Goal: Browse casually: Explore the website without a specific task or goal

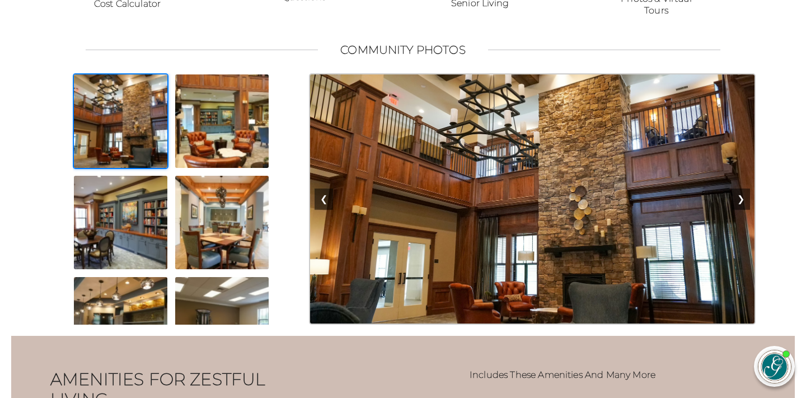
scroll to position [971, 0]
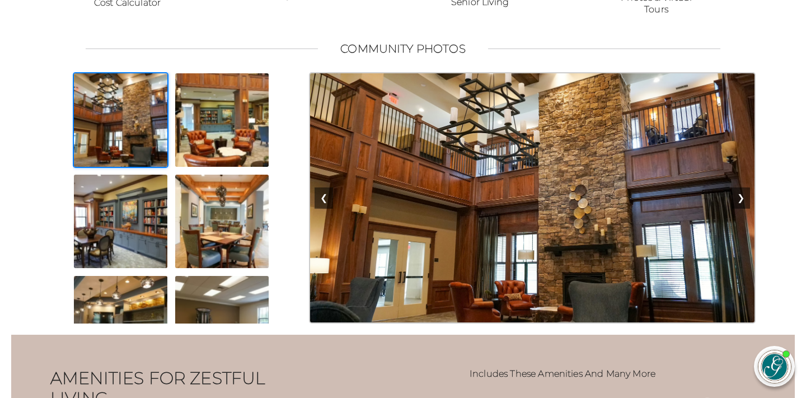
click at [122, 127] on img at bounding box center [121, 120] width 96 height 96
click at [502, 160] on img at bounding box center [532, 197] width 447 height 251
click at [745, 209] on button "❯" at bounding box center [741, 198] width 18 height 21
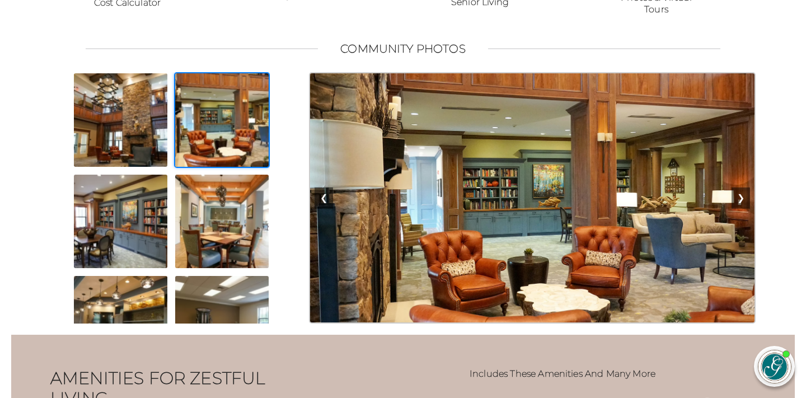
click at [745, 209] on button "❯" at bounding box center [741, 198] width 18 height 21
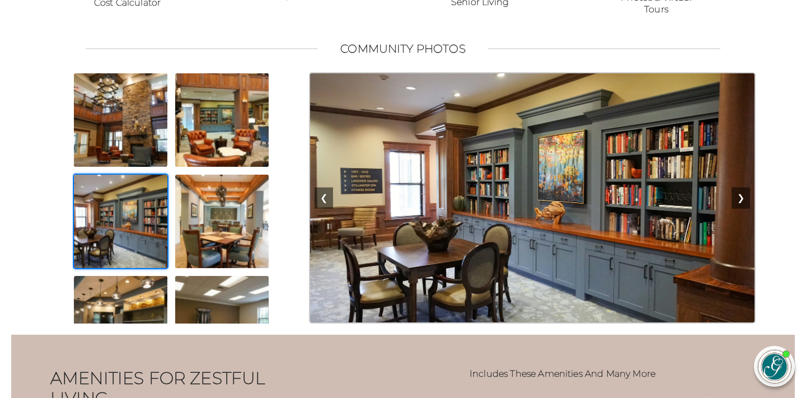
click at [745, 209] on button "❯" at bounding box center [741, 198] width 18 height 21
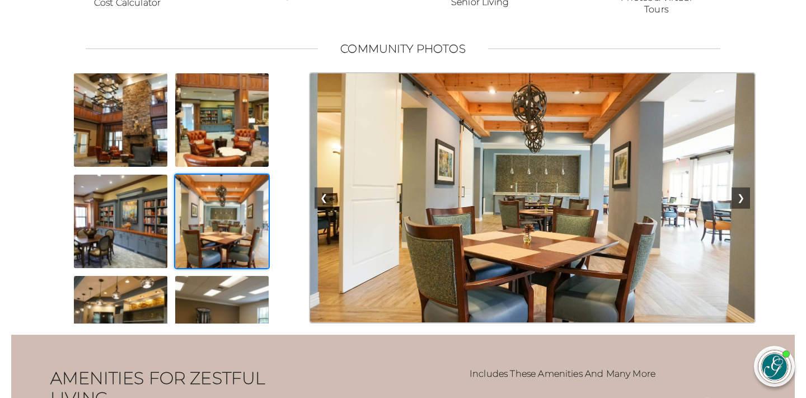
click at [745, 209] on button "❯" at bounding box center [741, 198] width 18 height 21
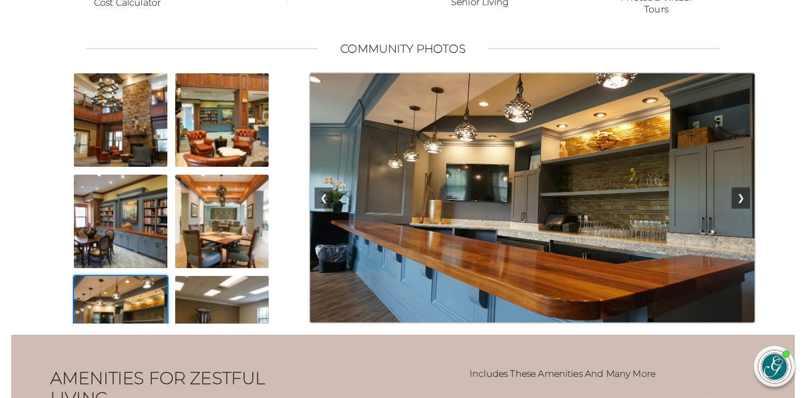
click at [745, 209] on button "❯" at bounding box center [741, 198] width 18 height 21
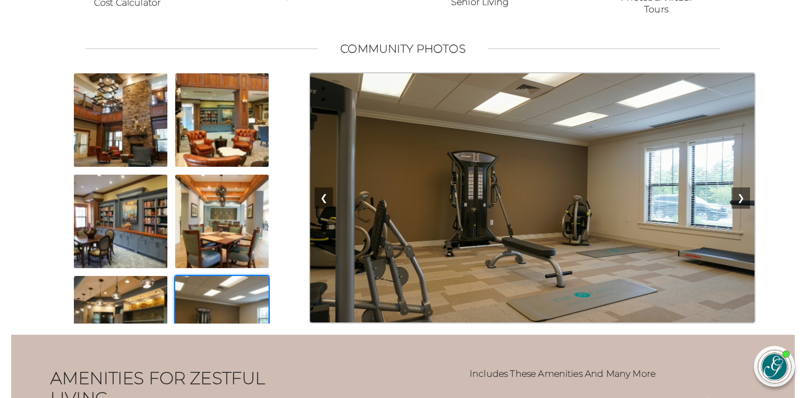
click at [745, 209] on button "❯" at bounding box center [741, 198] width 18 height 21
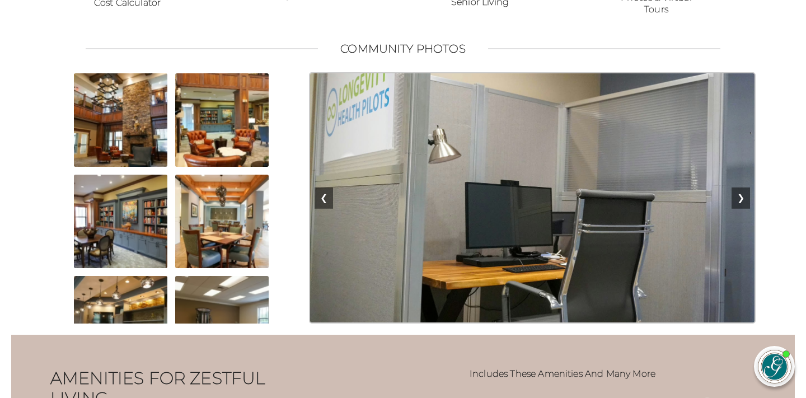
click at [745, 209] on button "❯" at bounding box center [741, 198] width 18 height 21
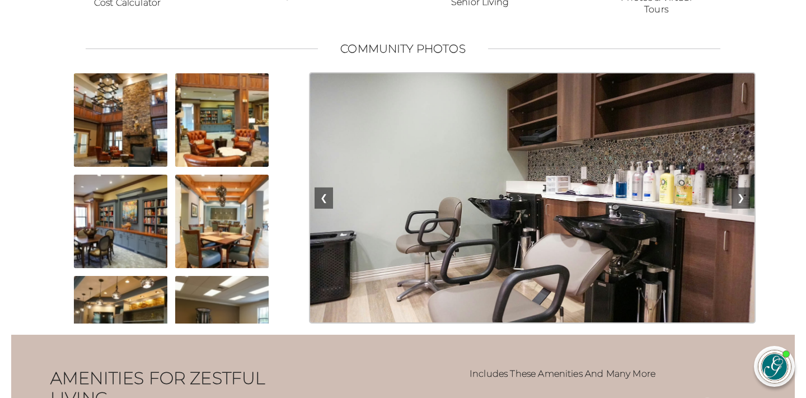
click at [745, 209] on button "❯" at bounding box center [741, 198] width 18 height 21
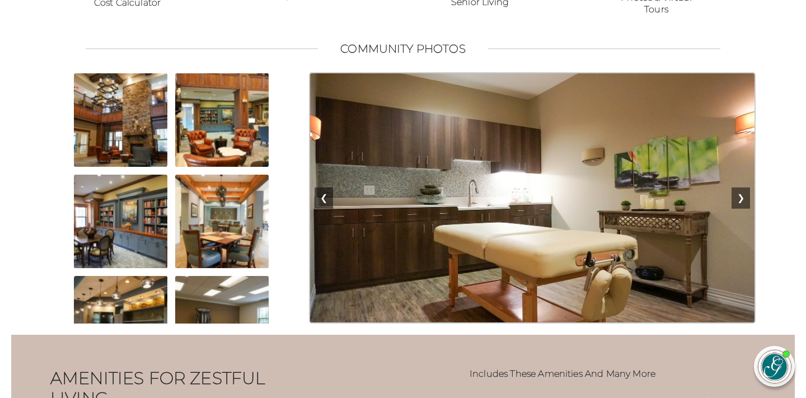
click at [745, 209] on button "❯" at bounding box center [741, 198] width 18 height 21
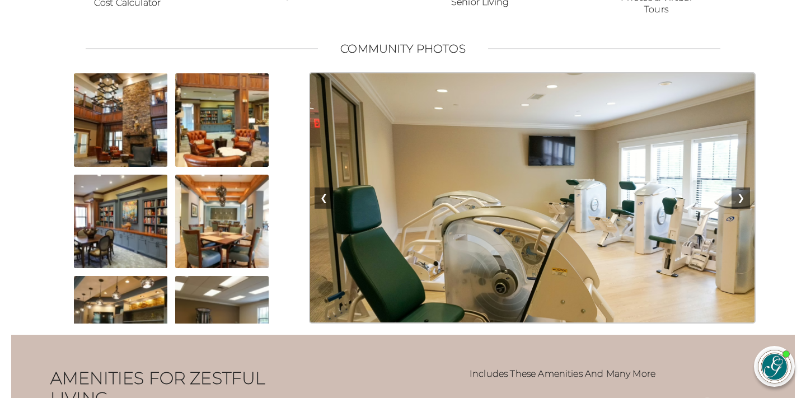
click at [745, 209] on button "❯" at bounding box center [741, 198] width 18 height 21
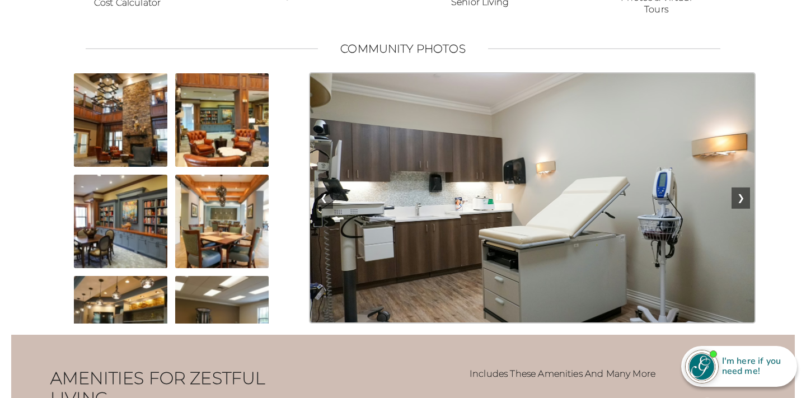
click at [745, 209] on button "❯" at bounding box center [741, 198] width 18 height 21
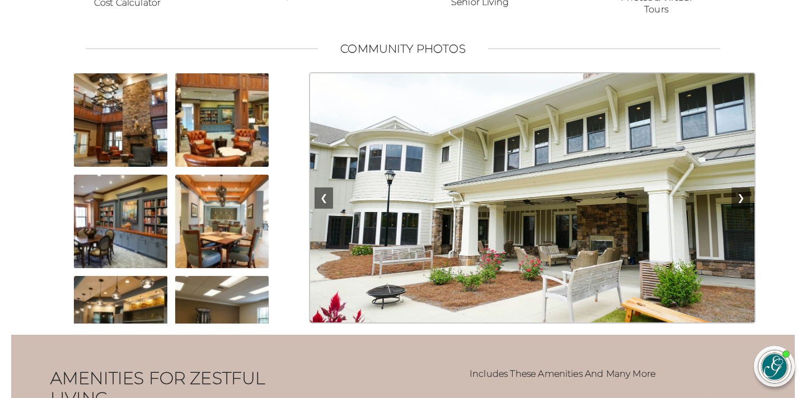
click at [745, 209] on button "❯" at bounding box center [741, 198] width 18 height 21
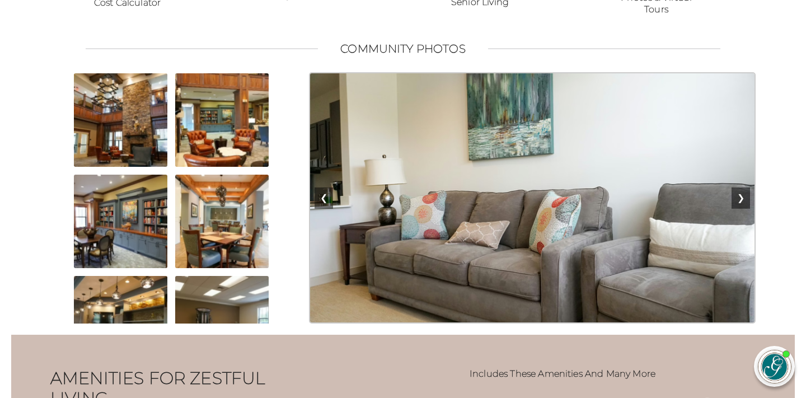
click at [745, 209] on button "❯" at bounding box center [741, 198] width 18 height 21
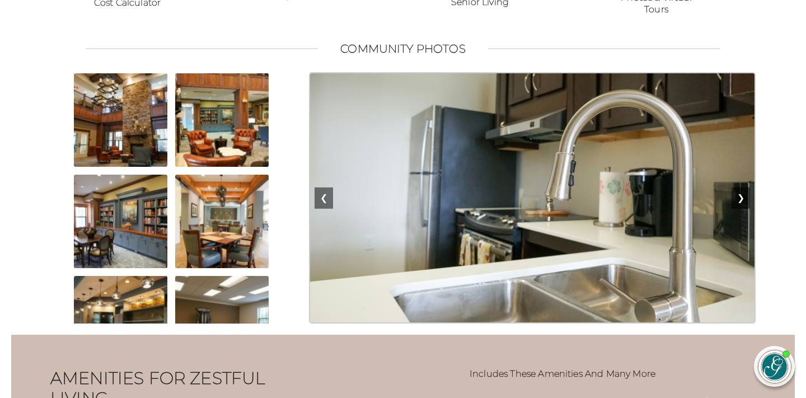
click at [745, 209] on button "❯" at bounding box center [741, 198] width 18 height 21
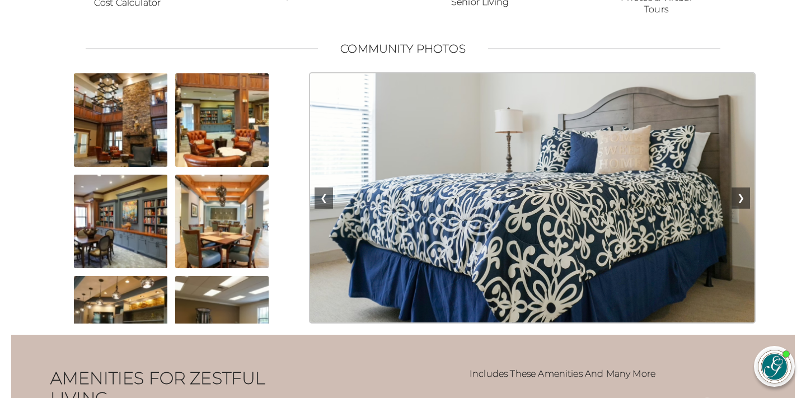
click at [745, 209] on button "❯" at bounding box center [741, 198] width 18 height 21
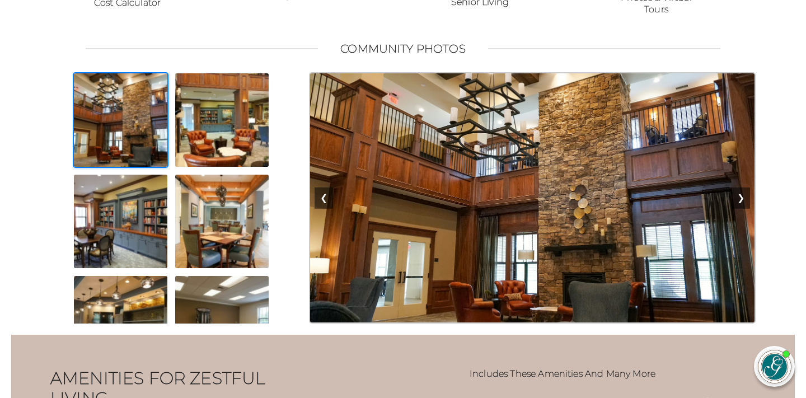
click at [745, 209] on button "❯" at bounding box center [741, 198] width 18 height 21
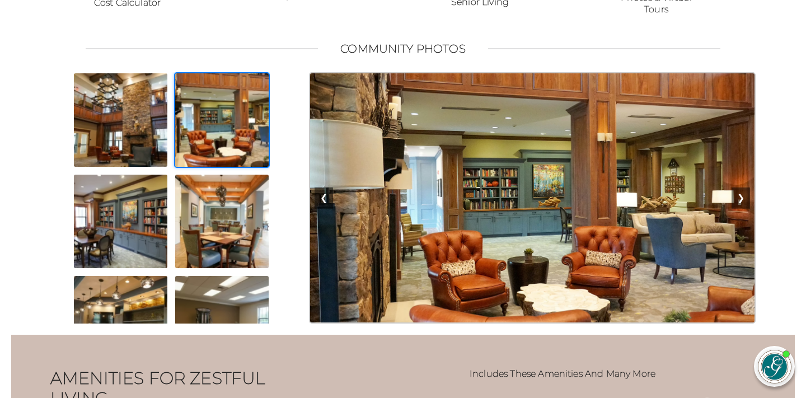
click at [745, 209] on button "❯" at bounding box center [741, 198] width 18 height 21
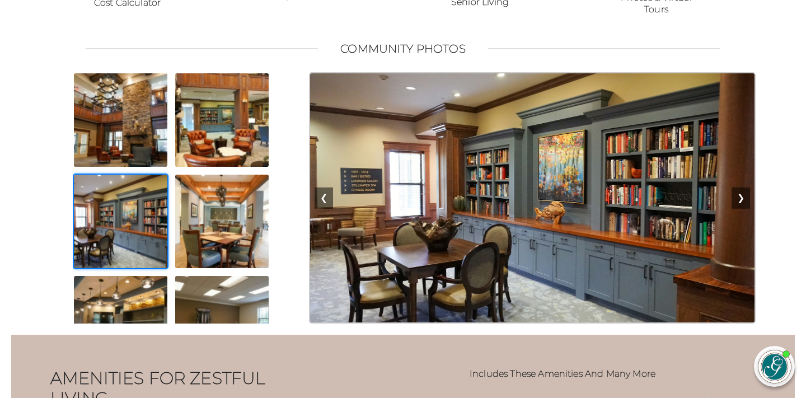
click at [745, 209] on button "❯" at bounding box center [741, 198] width 18 height 21
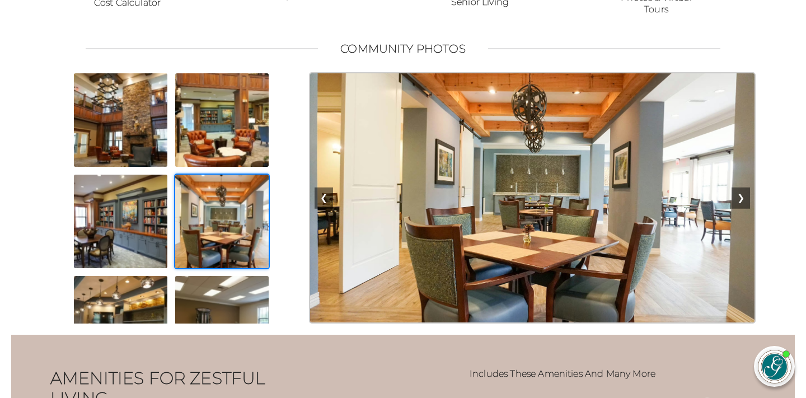
click at [745, 209] on button "❯" at bounding box center [741, 198] width 18 height 21
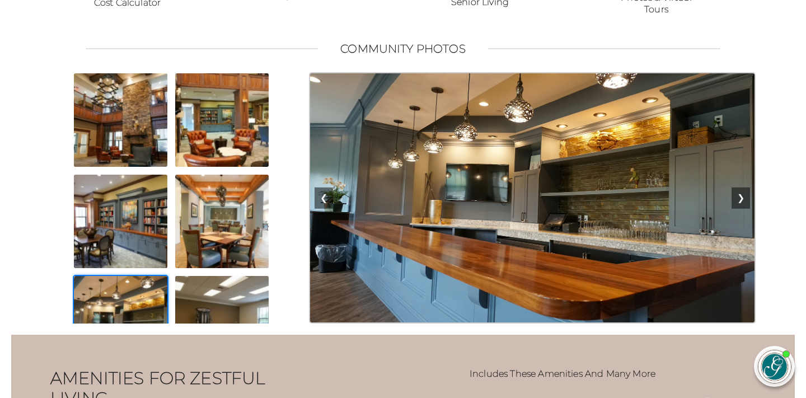
click at [745, 209] on button "❯" at bounding box center [741, 198] width 18 height 21
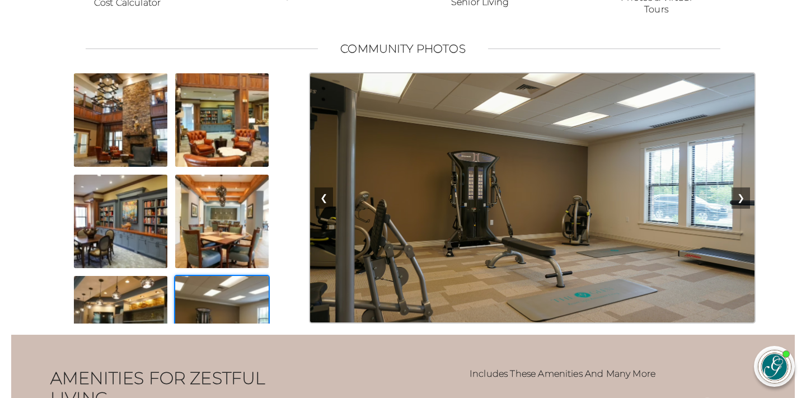
click at [745, 209] on button "❯" at bounding box center [741, 198] width 18 height 21
